Goal: Task Accomplishment & Management: Use online tool/utility

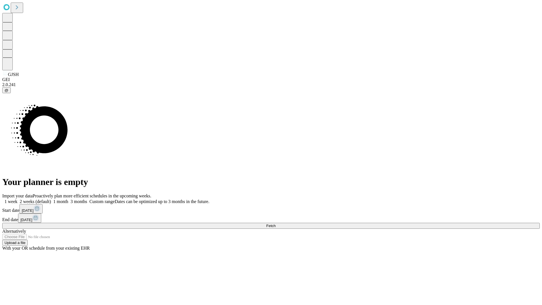
click at [276, 224] on span "Fetch" at bounding box center [270, 226] width 9 height 4
